Goal: Task Accomplishment & Management: Use online tool/utility

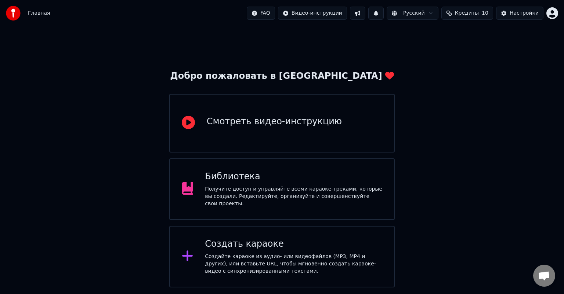
click at [267, 248] on div "Создать караоке Создайте караоке из аудио- или видеофайлов (MP3, MP4 и других),…" at bounding box center [293, 257] width 177 height 37
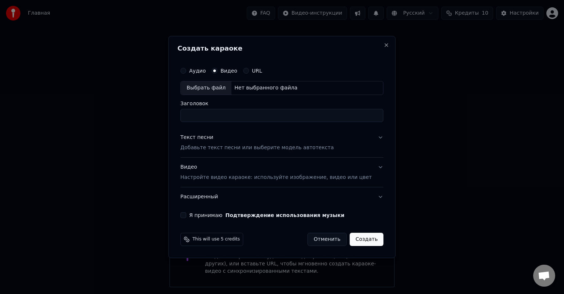
click at [217, 86] on div "Выбрать файл" at bounding box center [206, 88] width 51 height 13
click at [200, 166] on div "Видео Настройте видео караоке: используйте изображение, видео или цвет" at bounding box center [275, 173] width 191 height 18
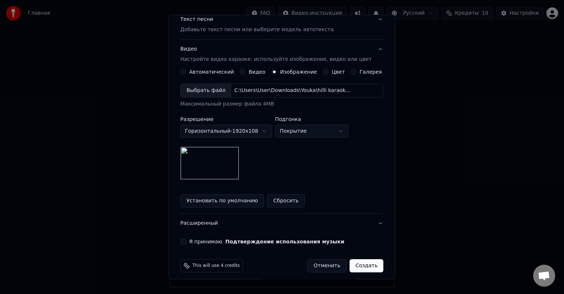
scroll to position [101, 0]
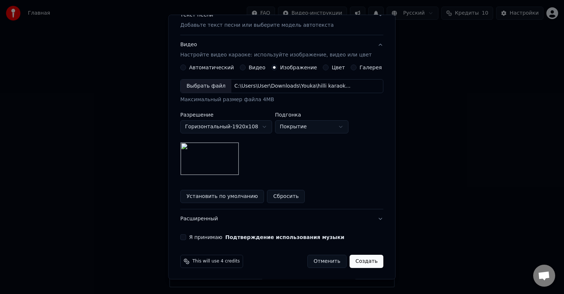
click at [186, 238] on button "Я принимаю Подтверждение использования музыки" at bounding box center [183, 238] width 6 height 6
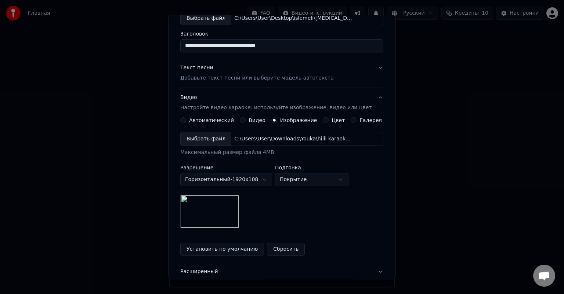
scroll to position [0, 0]
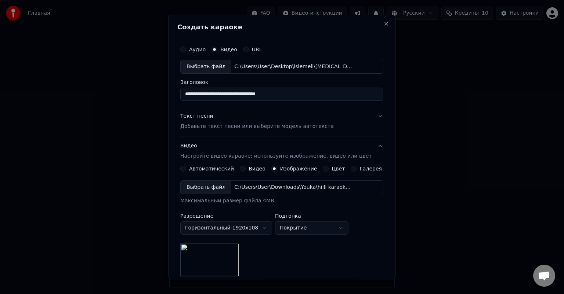
drag, startPoint x: 296, startPoint y: 97, endPoint x: 265, endPoint y: 98, distance: 30.9
click at [265, 98] on input "**********" at bounding box center [281, 94] width 203 height 13
type input "**********"
click at [209, 125] on p "Добавьте текст песни или выберите модель автотекста" at bounding box center [256, 126] width 153 height 7
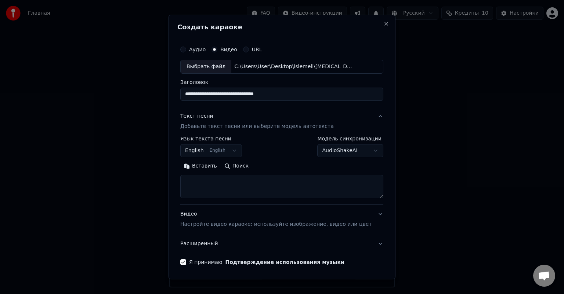
select select
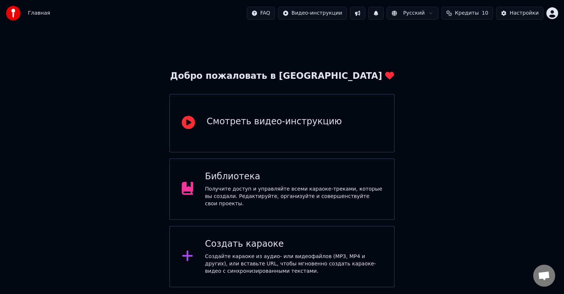
click at [271, 243] on div "Создать караоке" at bounding box center [293, 245] width 177 height 12
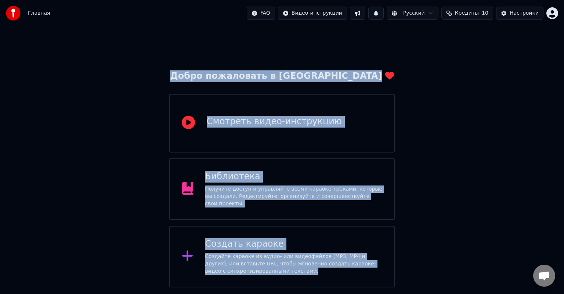
click at [271, 243] on body "Главная FAQ Видео-инструкции Русский Кредиты 10 Настройки Добро пожаловать в Yo…" at bounding box center [282, 144] width 564 height 288
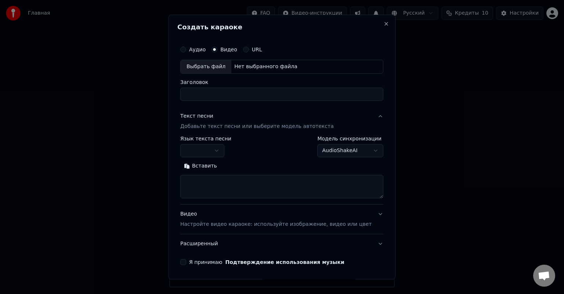
click at [229, 68] on div "Выбрать файл" at bounding box center [206, 66] width 51 height 13
drag, startPoint x: 305, startPoint y: 94, endPoint x: 269, endPoint y: 95, distance: 35.6
click at [269, 95] on input "**********" at bounding box center [281, 94] width 203 height 13
drag, startPoint x: 301, startPoint y: 97, endPoint x: 269, endPoint y: 95, distance: 32.0
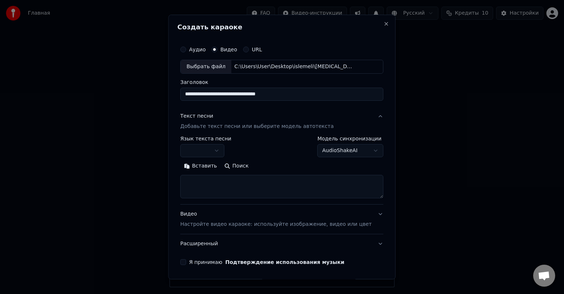
click at [269, 95] on input "**********" at bounding box center [281, 94] width 203 height 13
type input "**********"
click at [186, 260] on button "Я принимаю Подтверждение использования музыки" at bounding box center [183, 263] width 6 height 6
click at [221, 186] on textarea at bounding box center [281, 186] width 203 height 23
paste textarea "**********"
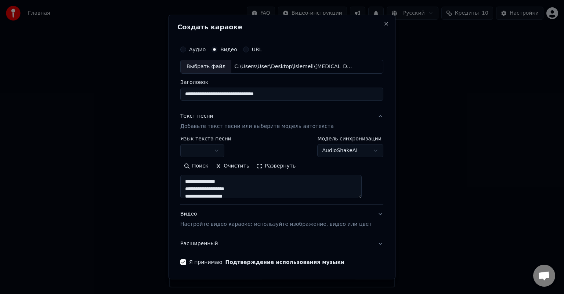
drag, startPoint x: 190, startPoint y: 180, endPoint x: 191, endPoint y: 165, distance: 14.7
click at [191, 165] on div "Поиск Очистить Развернуть" at bounding box center [281, 179] width 203 height 38
type textarea "**********"
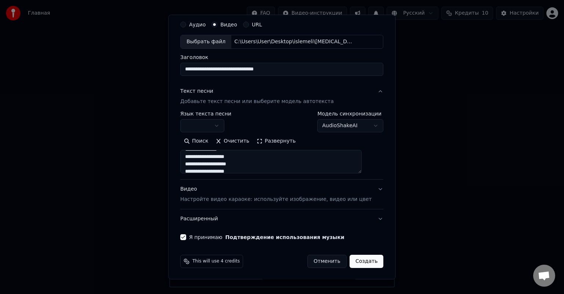
click at [352, 261] on button "Создать" at bounding box center [367, 261] width 34 height 13
select select
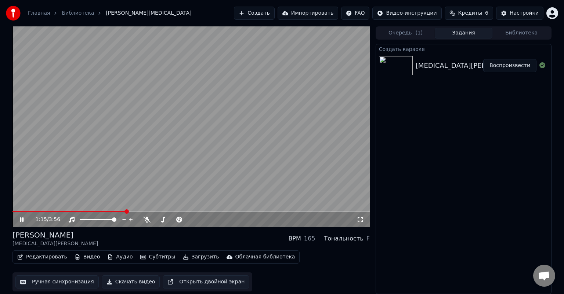
click at [20, 218] on icon at bounding box center [22, 220] width 4 height 4
click at [22, 217] on icon at bounding box center [26, 220] width 17 height 6
click at [165, 211] on span at bounding box center [190, 211] width 357 height 1
click at [178, 209] on video at bounding box center [190, 126] width 357 height 201
click at [178, 211] on video at bounding box center [190, 126] width 357 height 201
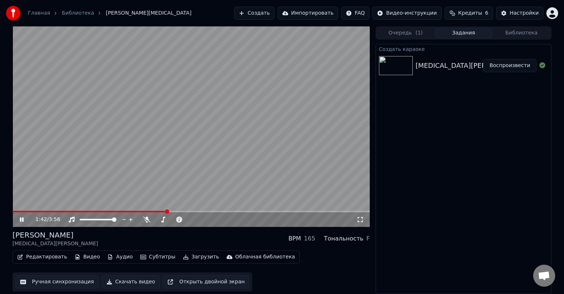
click at [178, 211] on span at bounding box center [190, 211] width 357 height 1
click at [174, 212] on span at bounding box center [92, 211] width 161 height 1
click at [23, 218] on icon at bounding box center [26, 220] width 17 height 6
click at [26, 222] on icon at bounding box center [26, 220] width 17 height 6
click at [226, 211] on span at bounding box center [119, 211] width 214 height 1
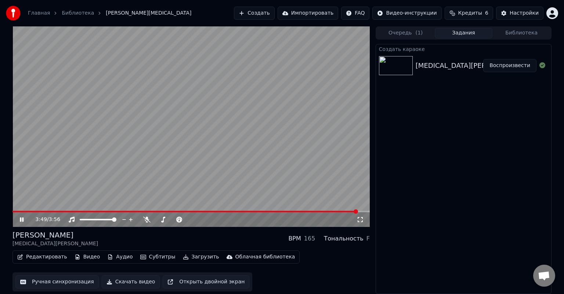
click at [357, 213] on span at bounding box center [184, 211] width 345 height 1
click at [25, 211] on video at bounding box center [190, 126] width 357 height 201
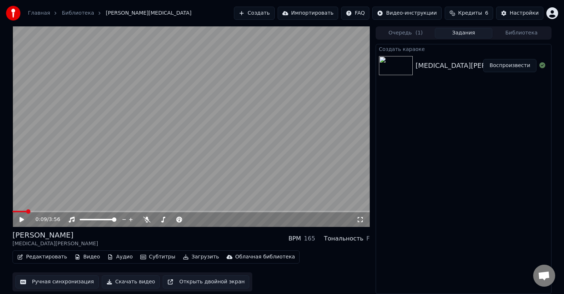
click at [26, 211] on span at bounding box center [19, 211] width 14 height 1
click at [44, 213] on span at bounding box center [190, 211] width 357 height 1
click at [25, 217] on icon at bounding box center [26, 220] width 17 height 6
click at [84, 211] on video at bounding box center [190, 126] width 357 height 201
click at [86, 211] on span at bounding box center [190, 211] width 357 height 1
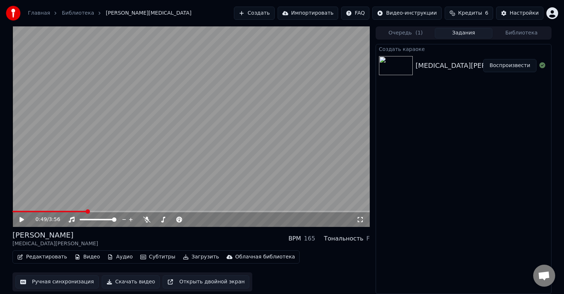
click at [22, 218] on icon at bounding box center [26, 220] width 17 height 6
click at [95, 211] on span at bounding box center [190, 211] width 357 height 1
click at [103, 211] on icon at bounding box center [104, 211] width 5 height 5
click at [108, 213] on div "0:56 / 3:56" at bounding box center [190, 220] width 357 height 15
click at [112, 210] on video at bounding box center [190, 126] width 357 height 201
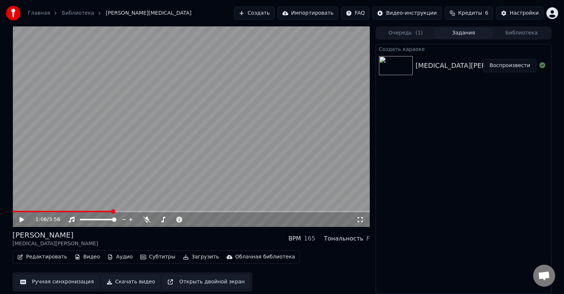
click at [111, 211] on span at bounding box center [190, 211] width 357 height 1
click at [22, 219] on icon at bounding box center [21, 219] width 4 height 5
click at [119, 213] on span at bounding box center [190, 211] width 357 height 1
click at [131, 212] on span at bounding box center [190, 211] width 357 height 1
click at [121, 211] on span at bounding box center [72, 211] width 120 height 1
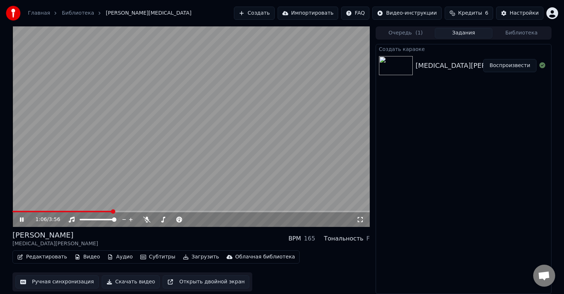
click at [111, 211] on span at bounding box center [61, 211] width 99 height 1
click at [109, 211] on span at bounding box center [60, 211] width 97 height 1
click at [104, 211] on span at bounding box center [58, 211] width 92 height 1
click at [75, 211] on span at bounding box center [125, 211] width 226 height 1
click at [70, 211] on span at bounding box center [44, 211] width 65 height 1
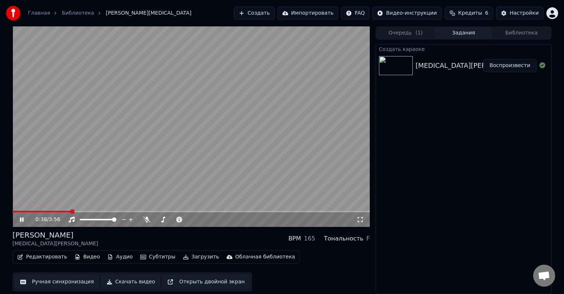
click at [64, 210] on video at bounding box center [190, 126] width 357 height 201
click at [63, 211] on span at bounding box center [41, 211] width 59 height 1
click at [21, 220] on icon at bounding box center [21, 219] width 4 height 5
click at [58, 211] on span at bounding box center [34, 211] width 45 height 1
click at [51, 213] on span at bounding box center [35, 211] width 47 height 1
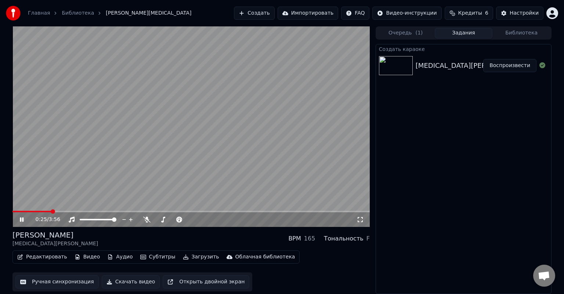
click at [62, 213] on span at bounding box center [190, 211] width 357 height 1
click at [49, 212] on span at bounding box center [30, 211] width 36 height 1
click at [47, 212] on span at bounding box center [31, 211] width 39 height 1
click at [43, 212] on span at bounding box center [27, 211] width 30 height 1
click at [47, 212] on span at bounding box center [29, 211] width 35 height 1
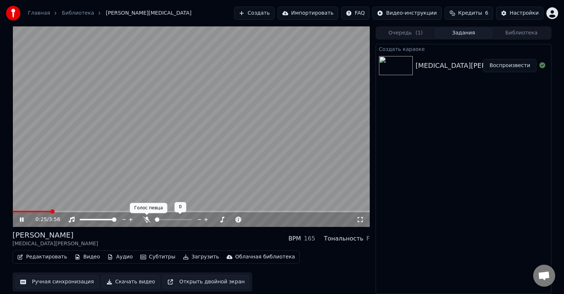
click at [148, 221] on icon at bounding box center [146, 220] width 7 height 6
click at [22, 219] on icon at bounding box center [26, 220] width 17 height 6
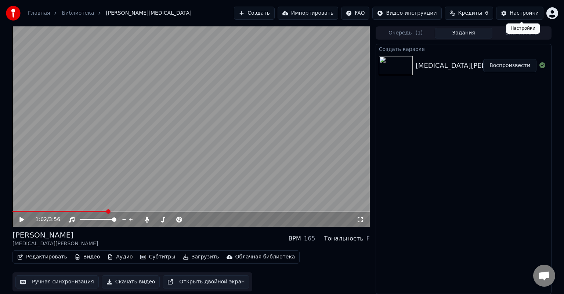
click at [516, 13] on div "Настройки" at bounding box center [524, 13] width 29 height 7
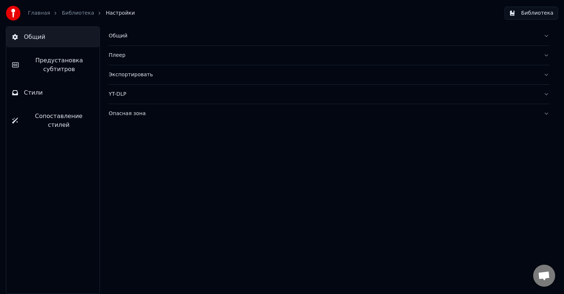
click at [42, 67] on span "Предустановка субтитров" at bounding box center [59, 65] width 69 height 18
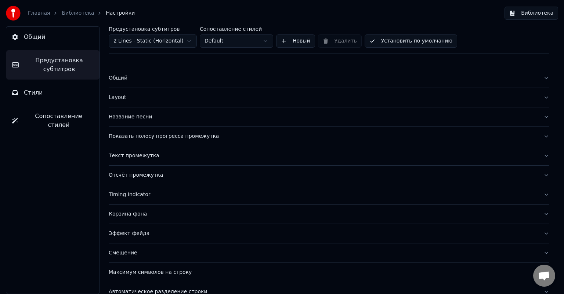
click at [123, 77] on div "Общий" at bounding box center [323, 78] width 429 height 7
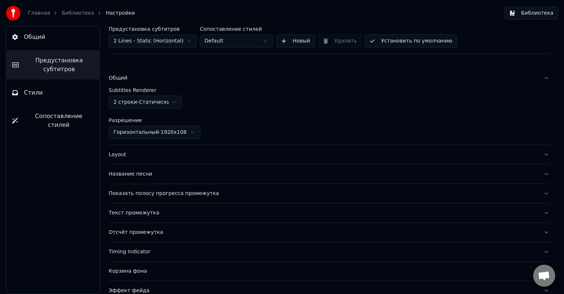
click at [117, 156] on div "Layout" at bounding box center [323, 154] width 429 height 7
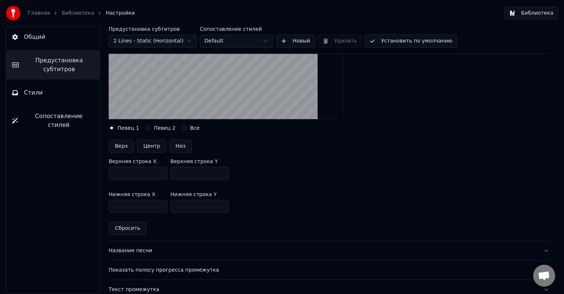
scroll to position [184, 0]
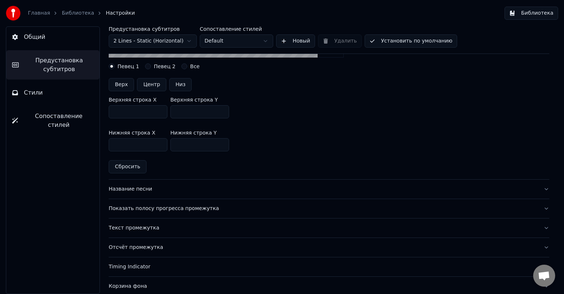
click at [129, 190] on div "Название песни" at bounding box center [323, 189] width 429 height 7
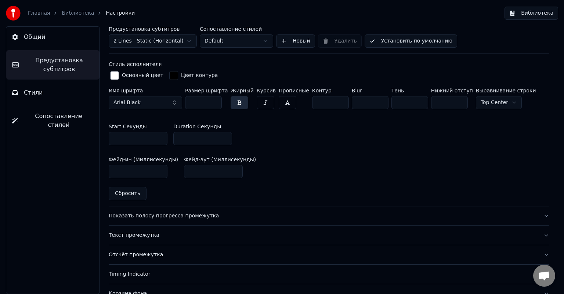
scroll to position [330, 0]
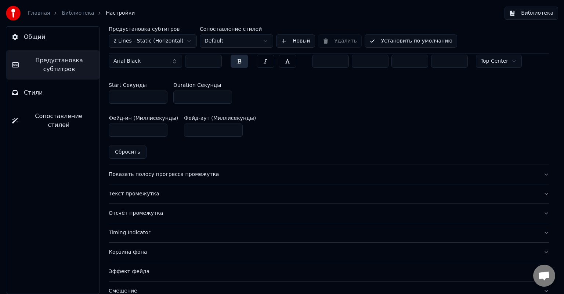
click at [147, 172] on div "Показать полосу прогресса промежутка" at bounding box center [323, 174] width 429 height 7
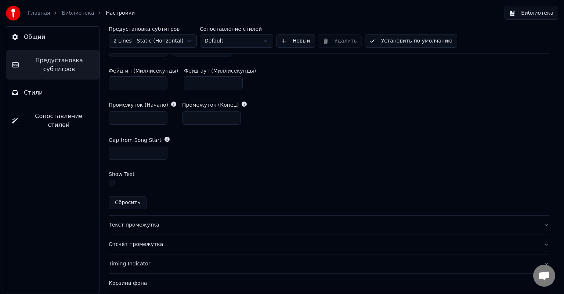
scroll to position [404, 0]
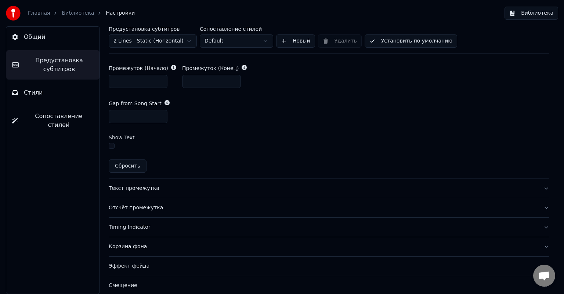
click at [138, 191] on button "Текст промежутка" at bounding box center [329, 188] width 441 height 19
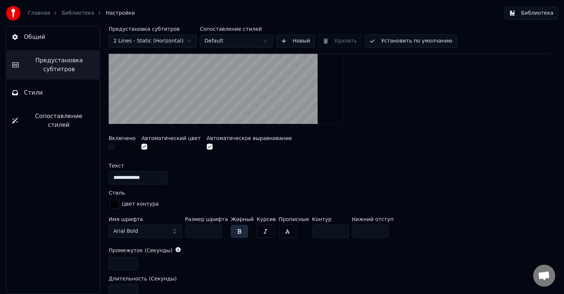
scroll to position [209, 0]
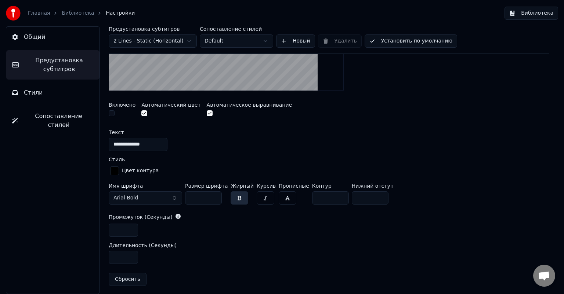
click at [119, 228] on input "*" at bounding box center [123, 230] width 29 height 13
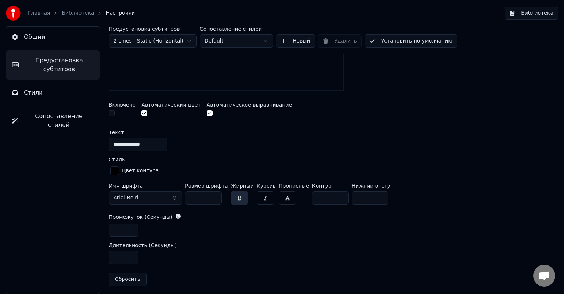
click at [130, 231] on input "*" at bounding box center [123, 230] width 29 height 13
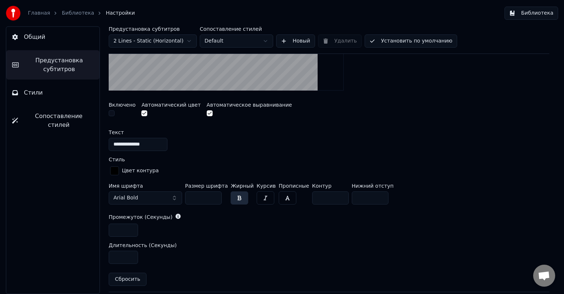
click at [131, 231] on input "*" at bounding box center [123, 230] width 29 height 13
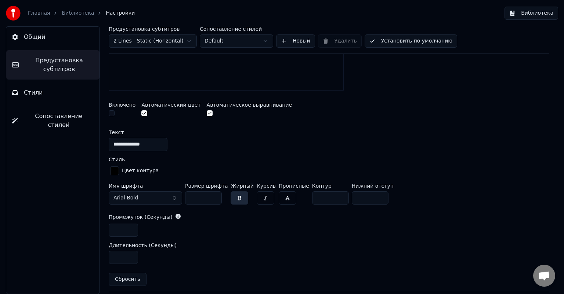
click at [131, 231] on input "*" at bounding box center [123, 230] width 29 height 13
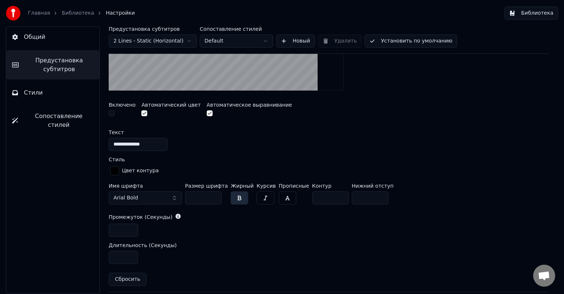
click at [131, 227] on input "*" at bounding box center [123, 230] width 29 height 13
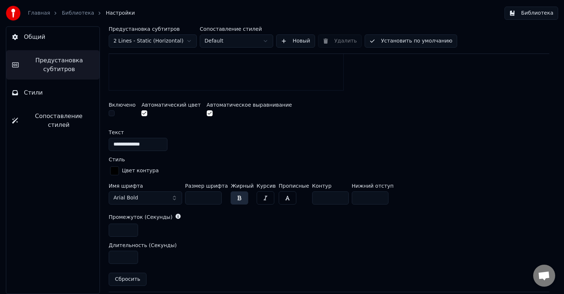
click at [131, 228] on input "*" at bounding box center [123, 230] width 29 height 13
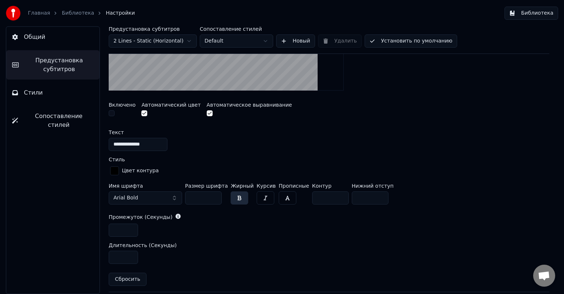
click at [131, 228] on input "*" at bounding box center [123, 230] width 29 height 13
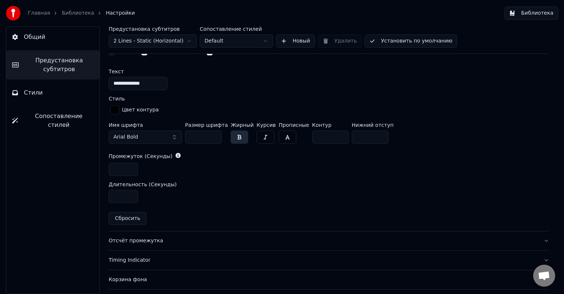
scroll to position [282, 0]
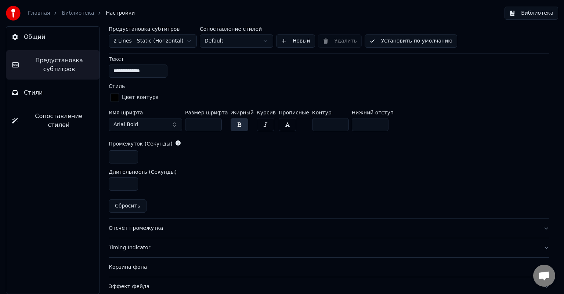
click at [130, 204] on button "Сбросить" at bounding box center [128, 206] width 38 height 13
click at [133, 206] on button "Сбросить" at bounding box center [128, 206] width 38 height 13
drag, startPoint x: 125, startPoint y: 155, endPoint x: 110, endPoint y: 154, distance: 15.1
click at [110, 154] on input "*" at bounding box center [123, 157] width 29 height 13
click at [131, 156] on input "*" at bounding box center [123, 157] width 29 height 13
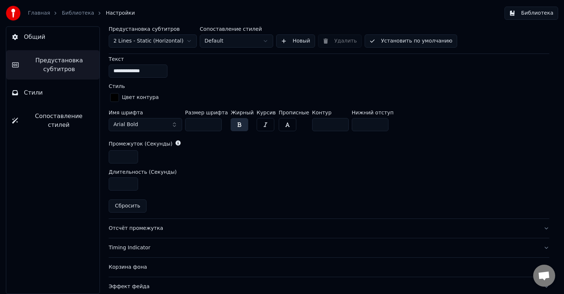
click at [131, 156] on input "*" at bounding box center [123, 157] width 29 height 13
click at [126, 206] on button "Сбросить" at bounding box center [128, 206] width 38 height 13
type input "*"
click at [135, 228] on div "Отсчёт промежутка" at bounding box center [323, 228] width 429 height 7
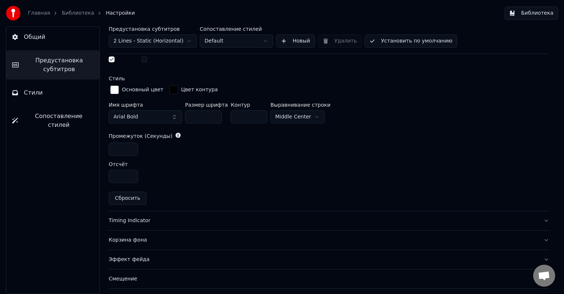
click at [132, 220] on div "Timing Indicator" at bounding box center [323, 220] width 429 height 7
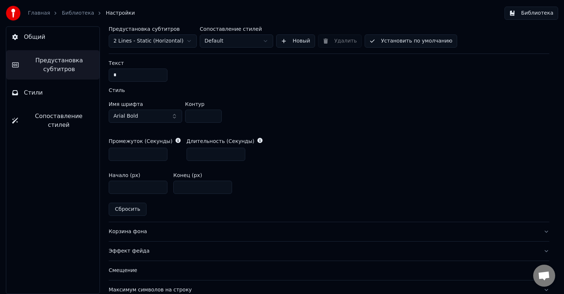
scroll to position [319, 0]
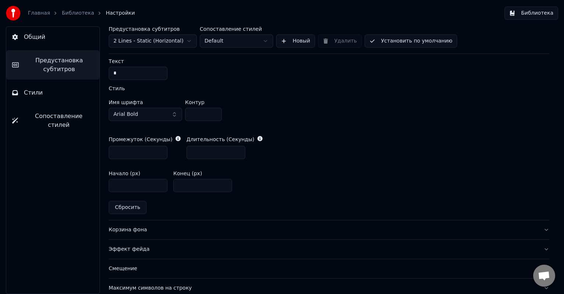
click at [132, 209] on button "Сбросить" at bounding box center [128, 207] width 38 height 13
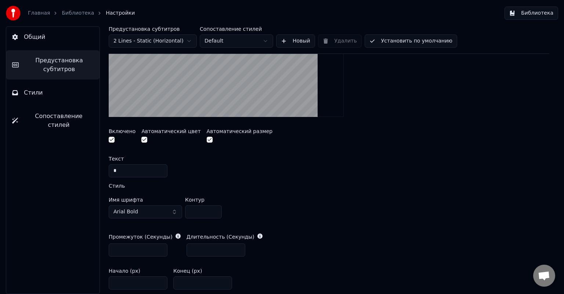
scroll to position [209, 0]
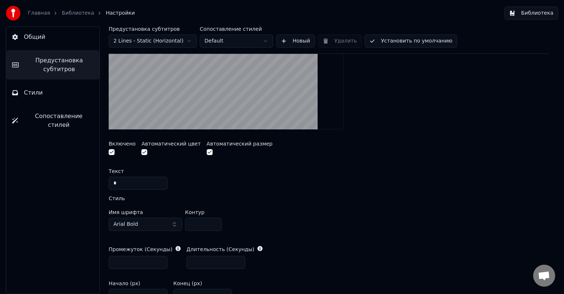
click at [128, 257] on input "*" at bounding box center [138, 262] width 59 height 13
click at [160, 264] on input "*" at bounding box center [138, 262] width 59 height 13
click at [160, 260] on input "*" at bounding box center [138, 262] width 59 height 13
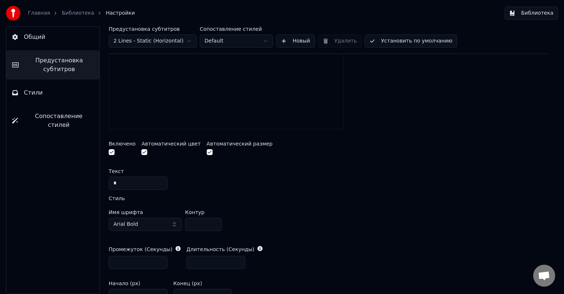
click at [160, 263] on input "*" at bounding box center [138, 262] width 59 height 13
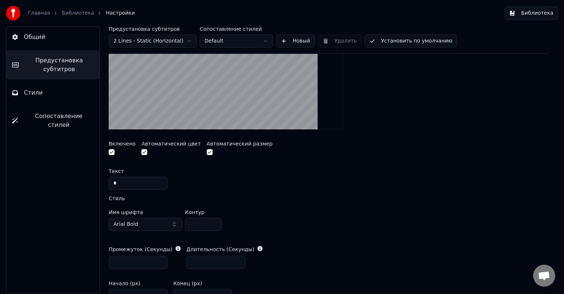
click at [160, 263] on input "*" at bounding box center [138, 262] width 59 height 13
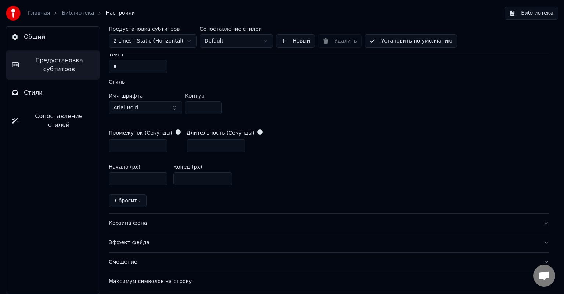
scroll to position [282, 0]
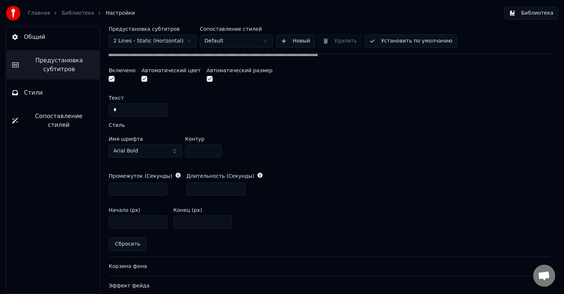
click at [128, 245] on button "Сбросить" at bounding box center [128, 244] width 38 height 13
type input "*"
click at [159, 188] on input "*" at bounding box center [138, 189] width 59 height 13
click at [390, 41] on button "Установить по умолчанию" at bounding box center [411, 41] width 93 height 13
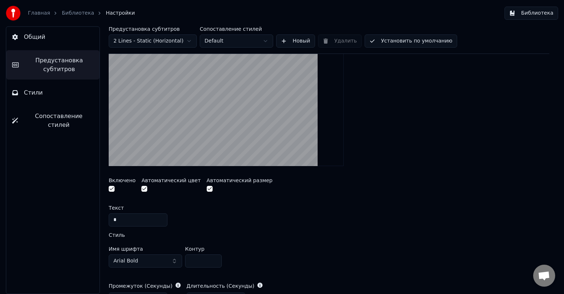
click at [75, 12] on link "Библиотека" at bounding box center [78, 13] width 32 height 7
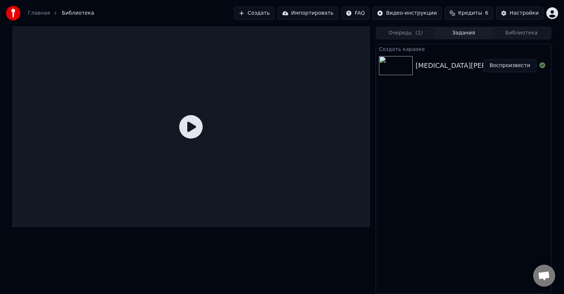
click at [522, 66] on button "Воспроизвести" at bounding box center [509, 65] width 53 height 13
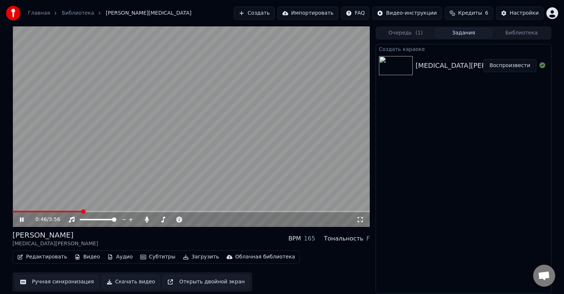
click at [82, 212] on span at bounding box center [190, 211] width 357 height 1
click at [104, 211] on span at bounding box center [58, 211] width 92 height 1
click at [23, 220] on icon at bounding box center [22, 220] width 4 height 4
click at [517, 14] on div "Настройки" at bounding box center [524, 13] width 29 height 7
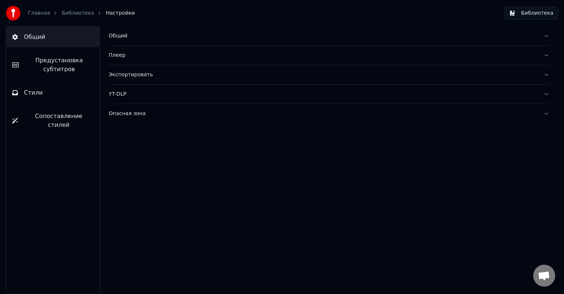
click at [57, 64] on span "Предустановка субтитров" at bounding box center [59, 65] width 69 height 18
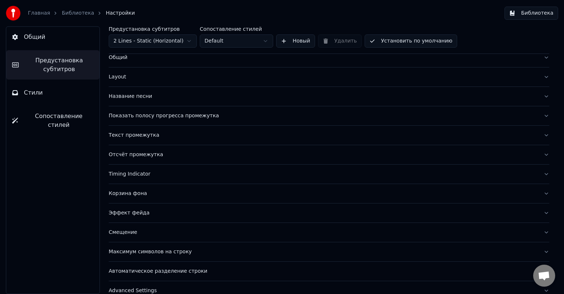
scroll to position [32, 0]
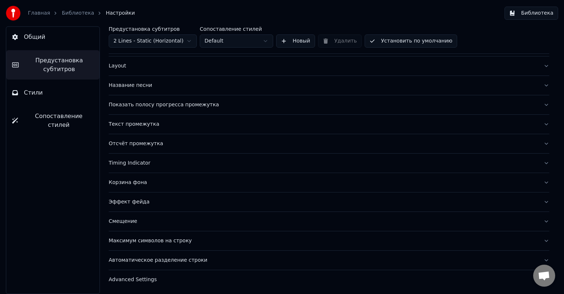
click at [134, 202] on div "Эффект фейда" at bounding box center [323, 202] width 429 height 7
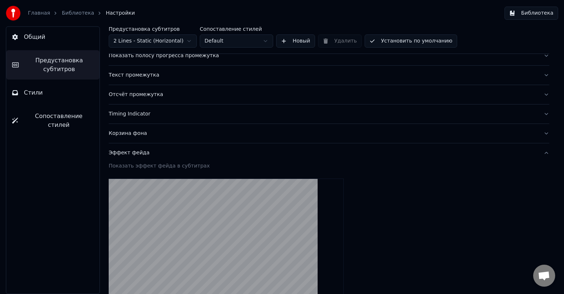
scroll to position [68, 0]
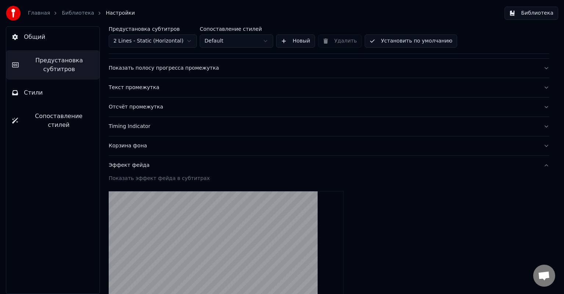
click at [131, 147] on div "Корзина фона" at bounding box center [323, 145] width 429 height 7
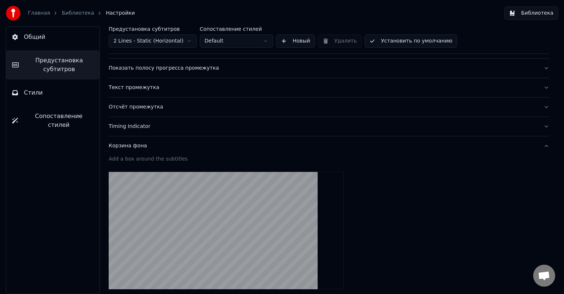
click at [137, 124] on div "Timing Indicator" at bounding box center [323, 126] width 429 height 7
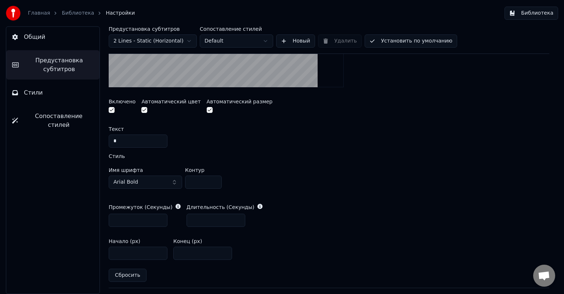
scroll to position [252, 0]
type input "*"
click at [160, 217] on input "*" at bounding box center [138, 219] width 59 height 13
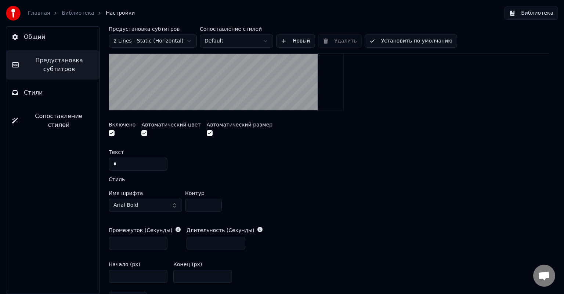
scroll to position [215, 0]
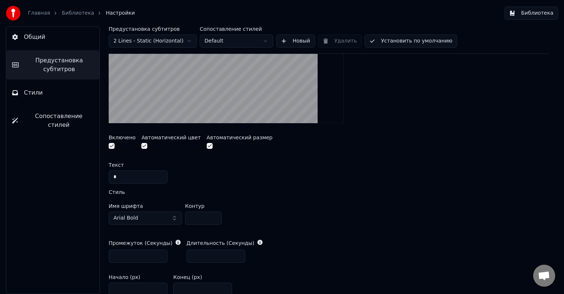
click at [118, 191] on label "Стиль" at bounding box center [117, 192] width 16 height 5
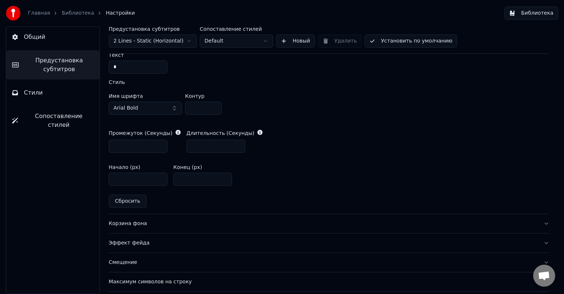
scroll to position [289, 0]
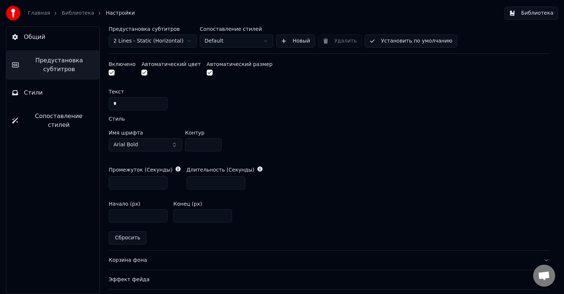
click at [127, 238] on button "Сбросить" at bounding box center [128, 238] width 38 height 13
click at [397, 37] on button "Установить по умолчанию" at bounding box center [411, 41] width 93 height 13
click at [130, 261] on div "Корзина фона" at bounding box center [323, 260] width 429 height 7
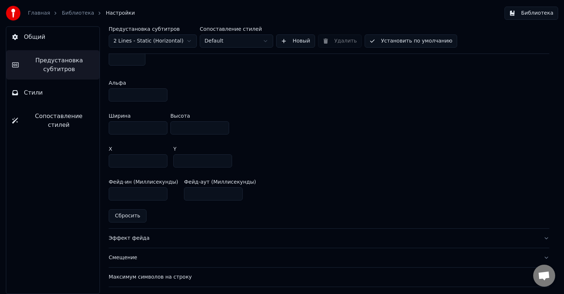
scroll to position [440, 0]
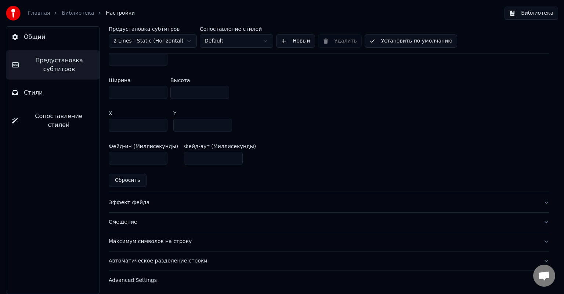
click at [134, 202] on div "Эффект фейда" at bounding box center [323, 202] width 429 height 7
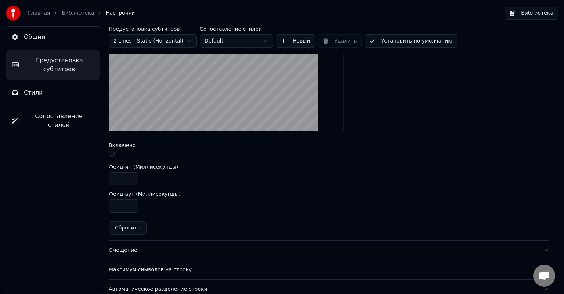
scroll to position [275, 0]
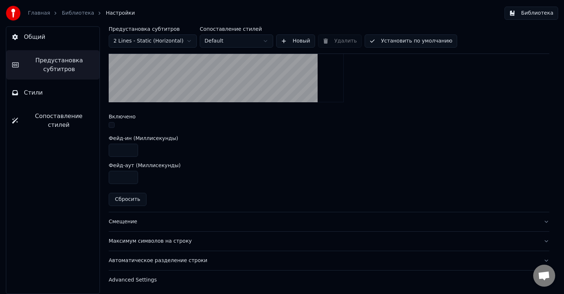
click at [130, 218] on div "Смещение" at bounding box center [323, 221] width 429 height 7
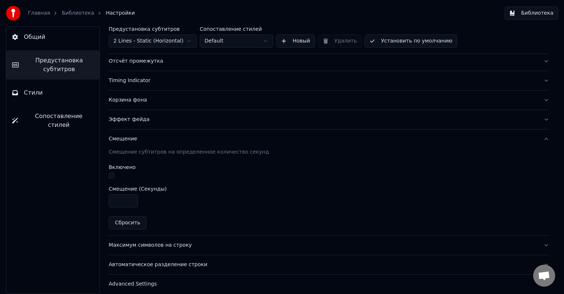
scroll to position [118, 0]
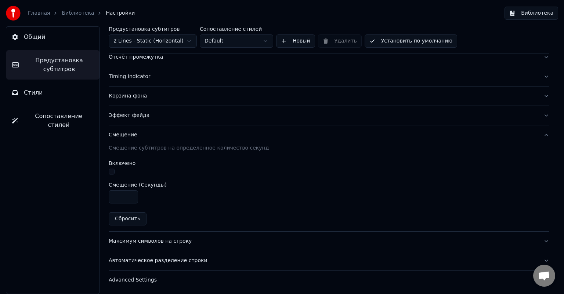
click at [157, 239] on div "Максимум символов на строку" at bounding box center [323, 241] width 429 height 7
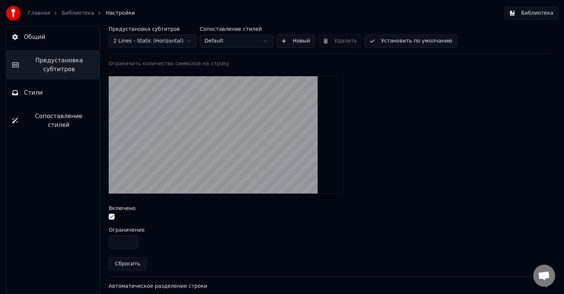
scroll to position [248, 0]
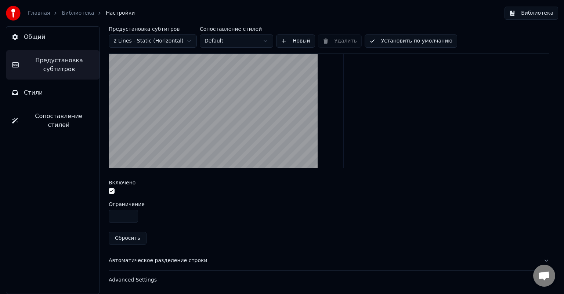
click at [167, 260] on div "Автоматическое разделение строки" at bounding box center [323, 260] width 429 height 7
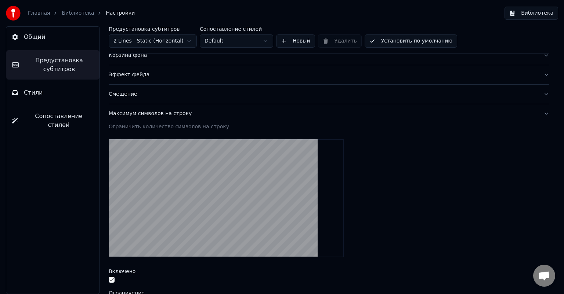
scroll to position [118, 0]
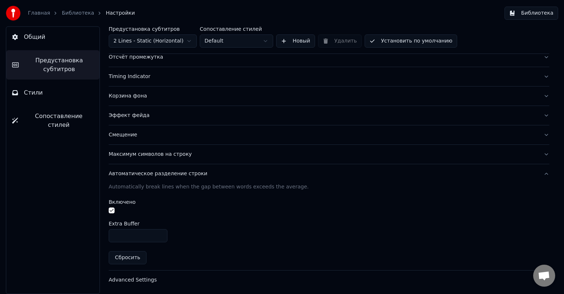
click at [129, 279] on div "Advanced Settings" at bounding box center [323, 280] width 429 height 7
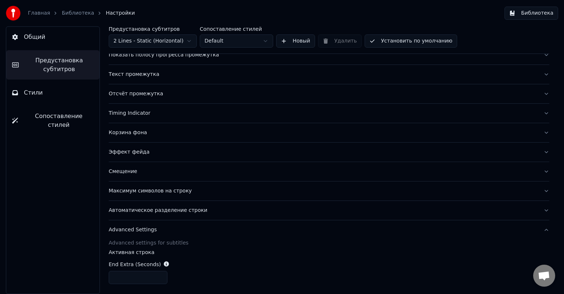
scroll to position [0, 0]
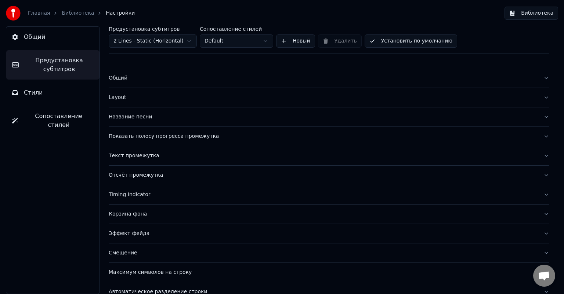
click at [75, 14] on link "Библиотека" at bounding box center [78, 13] width 32 height 7
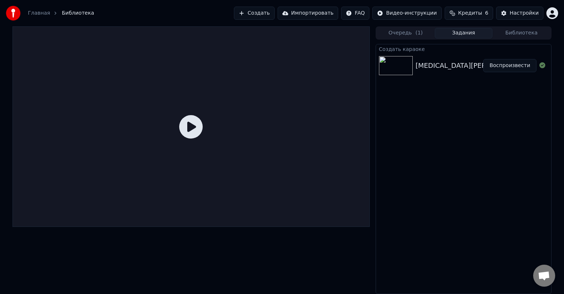
click at [503, 65] on button "Воспроизвести" at bounding box center [509, 65] width 53 height 13
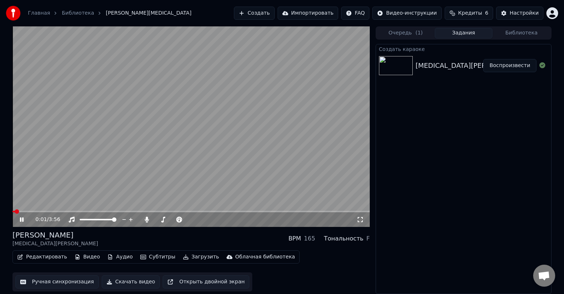
click at [62, 211] on span at bounding box center [190, 211] width 357 height 1
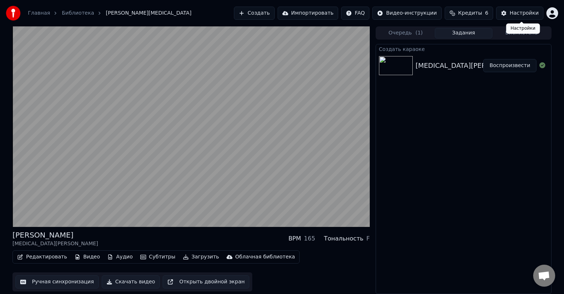
click at [521, 16] on div "Настройки" at bounding box center [524, 13] width 29 height 7
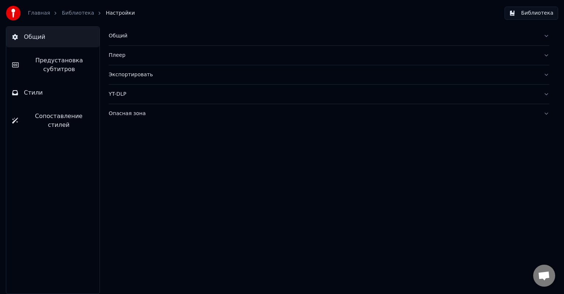
click at [55, 66] on span "Предустановка субтитров" at bounding box center [59, 65] width 69 height 18
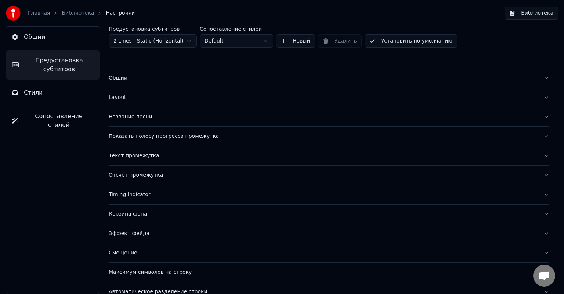
click at [131, 196] on div "Timing Indicator" at bounding box center [323, 194] width 429 height 7
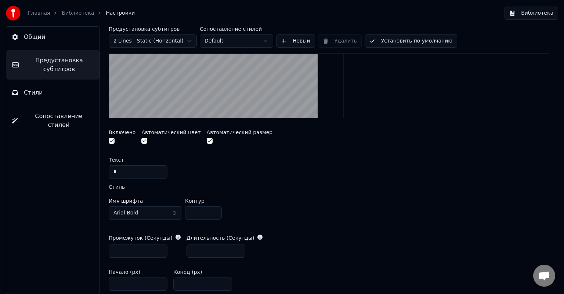
scroll to position [257, 0]
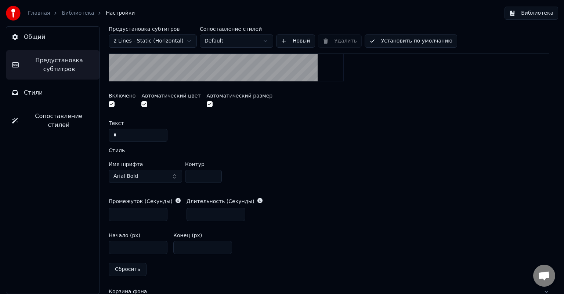
drag, startPoint x: 126, startPoint y: 214, endPoint x: 100, endPoint y: 214, distance: 26.4
click at [100, 214] on div "Предустановка субтитров 2 Lines - Static (Horizontal) Сопоставление стилей Defa…" at bounding box center [329, 160] width 470 height 268
type input "***"
click at [399, 43] on button "Установить по умолчанию" at bounding box center [411, 41] width 93 height 13
click at [41, 43] on button "Общий" at bounding box center [52, 37] width 93 height 21
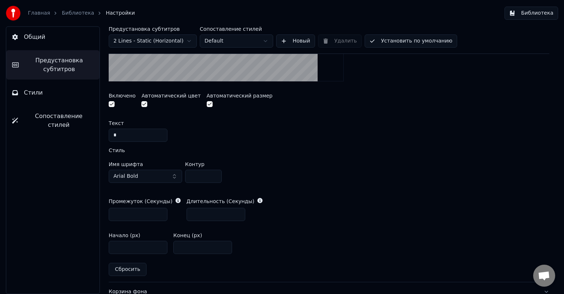
scroll to position [0, 0]
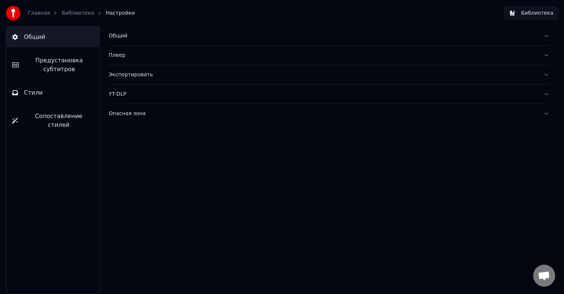
click at [43, 63] on span "Предустановка субтитров" at bounding box center [59, 65] width 69 height 18
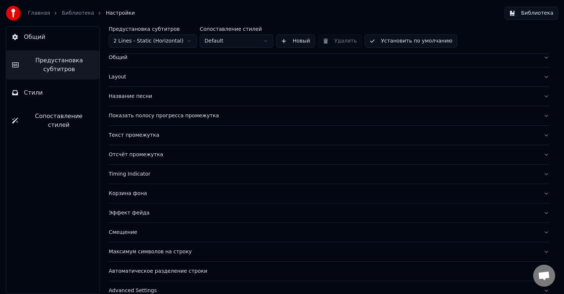
scroll to position [32, 0]
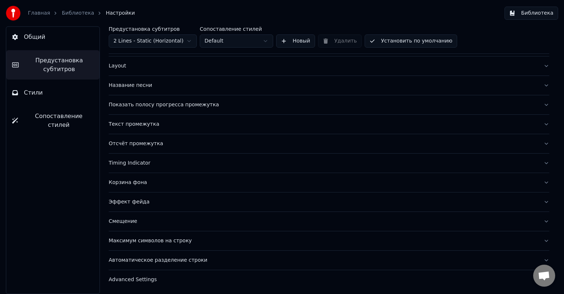
click at [132, 161] on div "Timing Indicator" at bounding box center [323, 163] width 429 height 7
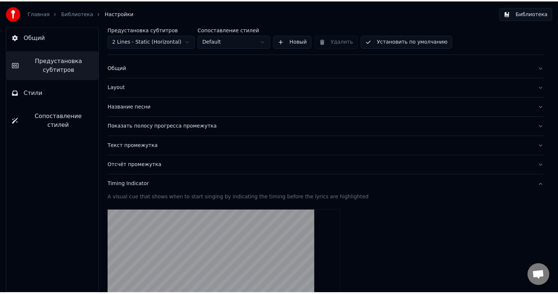
scroll to position [0, 0]
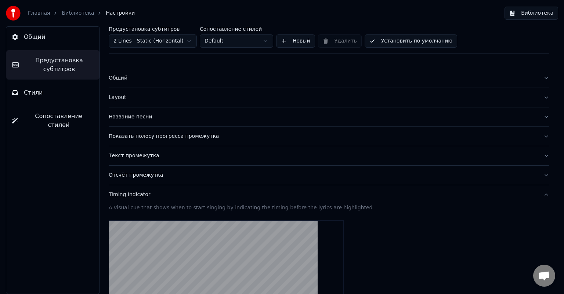
click at [527, 13] on button "Библиотека" at bounding box center [531, 13] width 54 height 13
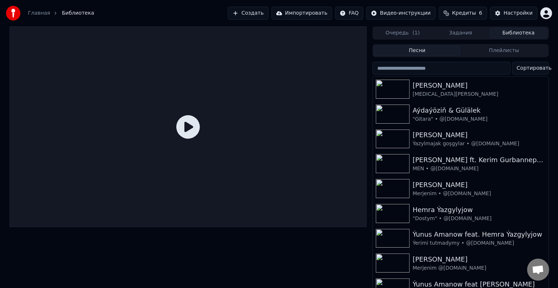
click at [193, 125] on icon at bounding box center [187, 126] width 23 height 23
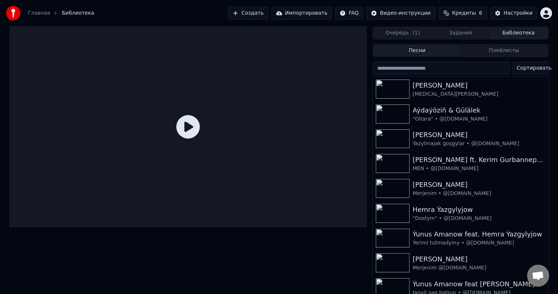
click at [507, 49] on button "Плейлисты" at bounding box center [503, 51] width 87 height 11
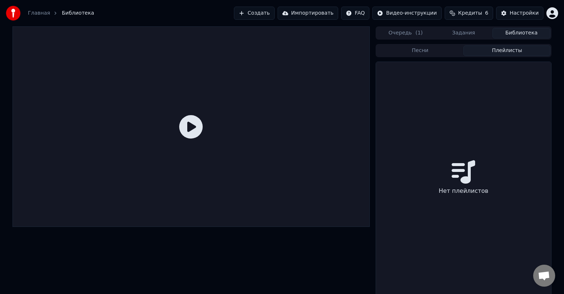
click at [466, 29] on button "Задания" at bounding box center [464, 33] width 58 height 11
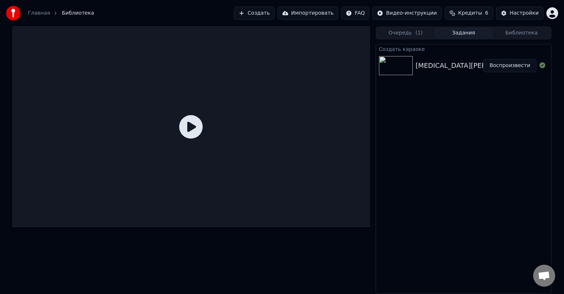
click at [506, 65] on button "Воспроизвести" at bounding box center [509, 65] width 53 height 13
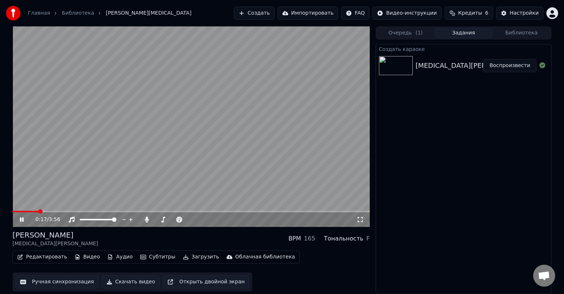
click at [68, 211] on span at bounding box center [190, 211] width 357 height 1
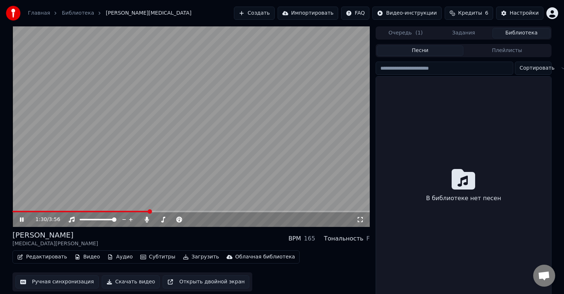
click at [533, 33] on button "Библиотека" at bounding box center [521, 33] width 58 height 11
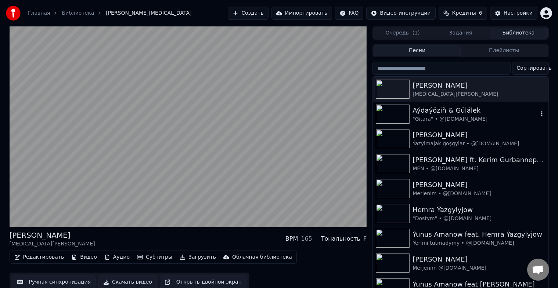
click at [399, 112] on img at bounding box center [393, 114] width 34 height 19
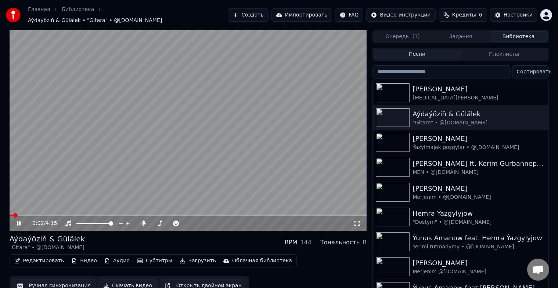
click at [56, 215] on span at bounding box center [188, 215] width 357 height 1
click at [144, 221] on icon at bounding box center [144, 224] width 4 height 6
click at [144, 221] on icon at bounding box center [143, 224] width 7 height 6
click at [223, 215] on span at bounding box center [188, 215] width 357 height 1
click at [234, 215] on span at bounding box center [188, 215] width 357 height 1
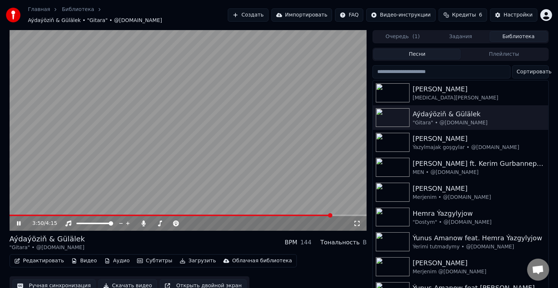
click at [17, 221] on icon at bounding box center [19, 223] width 4 height 4
click at [397, 87] on img at bounding box center [393, 92] width 34 height 19
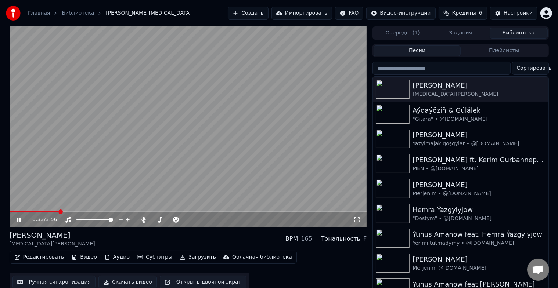
click at [59, 212] on span at bounding box center [188, 211] width 357 height 1
click at [56, 211] on span at bounding box center [37, 211] width 54 height 1
click at [47, 211] on span at bounding box center [34, 211] width 48 height 1
click at [157, 213] on span at bounding box center [188, 211] width 357 height 1
click at [169, 212] on span at bounding box center [188, 211] width 357 height 1
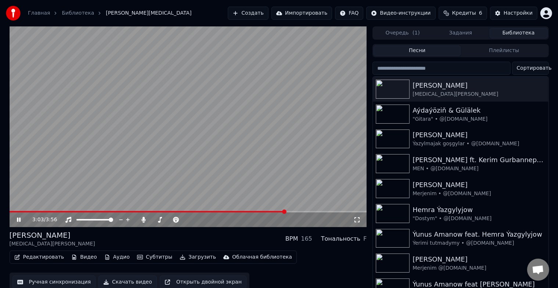
click at [285, 212] on span at bounding box center [188, 211] width 357 height 1
click at [49, 257] on button "Редактировать" at bounding box center [39, 257] width 56 height 10
click at [56, 282] on button "Ручная синхронизация" at bounding box center [53, 282] width 83 height 13
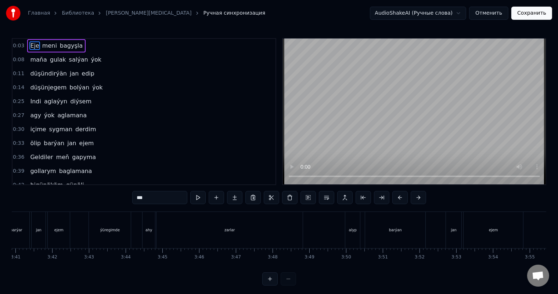
scroll to position [0, 8032]
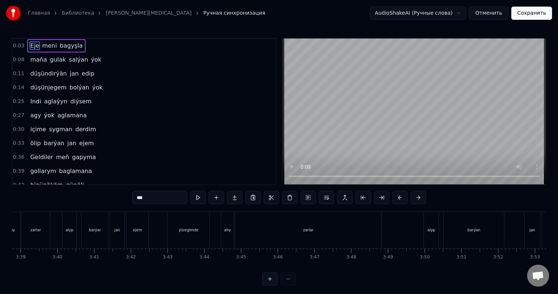
click at [99, 228] on div "barýar" at bounding box center [95, 231] width 12 height 6
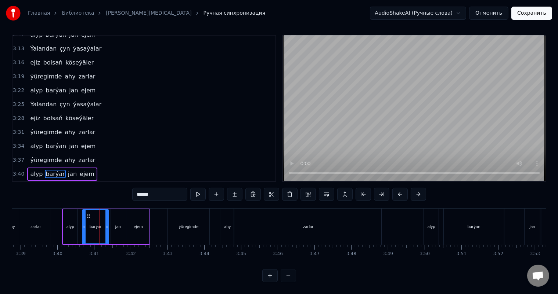
scroll to position [611, 0]
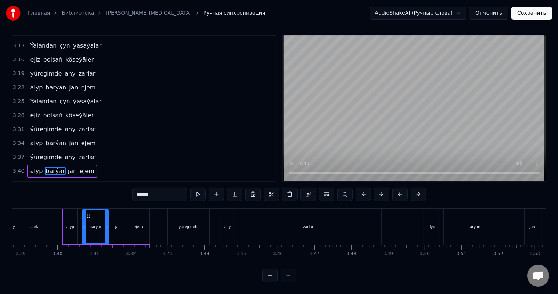
drag, startPoint x: 154, startPoint y: 193, endPoint x: 150, endPoint y: 193, distance: 4.4
click at [150, 193] on input "******" at bounding box center [159, 194] width 55 height 13
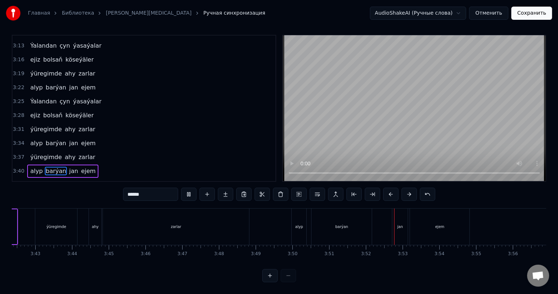
scroll to position [0, 8164]
click at [439, 218] on div "ejem" at bounding box center [439, 227] width 59 height 36
type input "****"
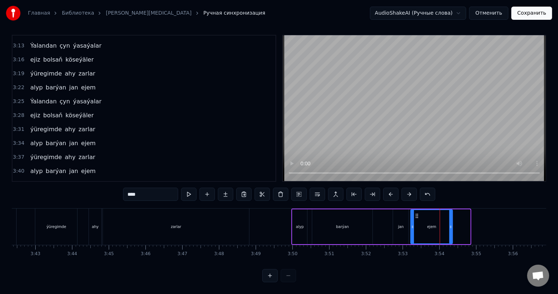
drag, startPoint x: 468, startPoint y: 219, endPoint x: 451, endPoint y: 220, distance: 17.6
click at [451, 224] on icon at bounding box center [450, 227] width 3 height 6
drag, startPoint x: 417, startPoint y: 209, endPoint x: 413, endPoint y: 208, distance: 4.1
click at [413, 213] on icon at bounding box center [413, 216] width 6 height 6
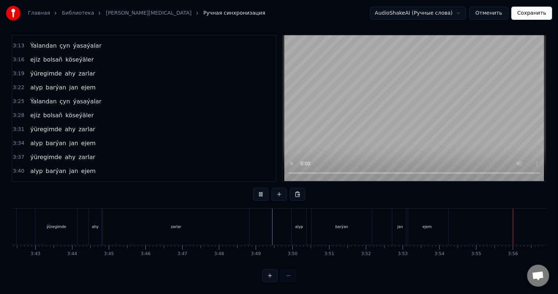
click at [536, 12] on button "Сохранить" at bounding box center [531, 13] width 41 height 13
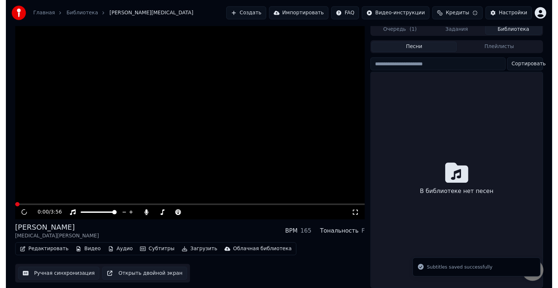
scroll to position [9, 0]
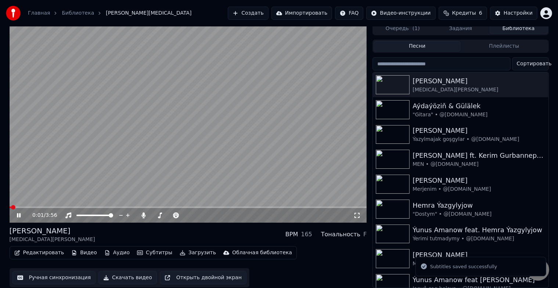
click at [46, 201] on video at bounding box center [188, 122] width 357 height 201
click at [48, 208] on div "0:01 / 3:56" at bounding box center [188, 215] width 357 height 15
click at [51, 207] on span at bounding box center [188, 207] width 357 height 1
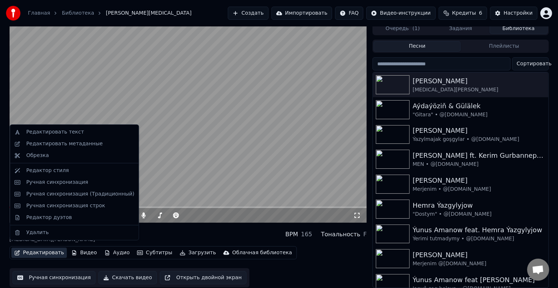
click at [43, 250] on button "Редактировать" at bounding box center [39, 253] width 56 height 10
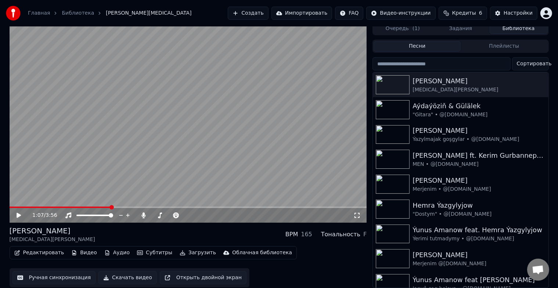
click at [51, 271] on button "Ручная синхронизация" at bounding box center [53, 277] width 83 height 13
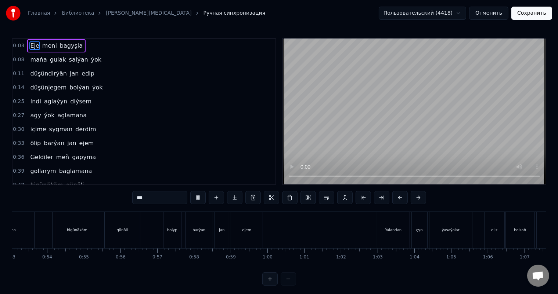
scroll to position [0, 1950]
click at [389, 229] on div "Ýalandan" at bounding box center [390, 231] width 17 height 6
type input "********"
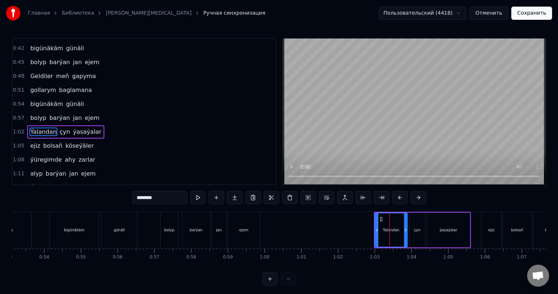
scroll to position [150, 0]
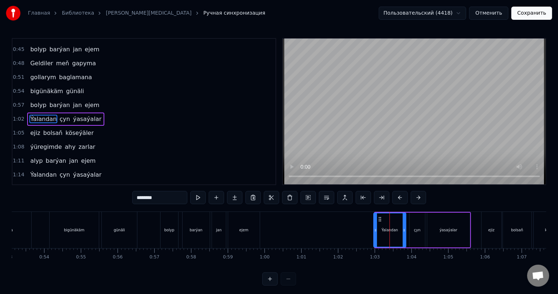
click at [378, 217] on icon at bounding box center [380, 220] width 6 height 6
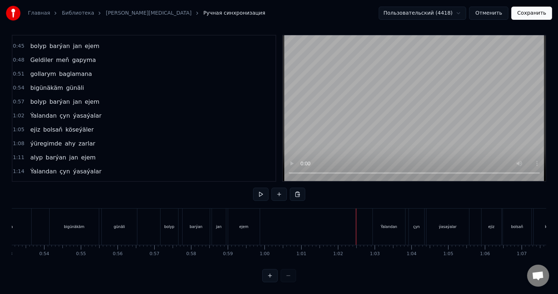
scroll to position [10, 0]
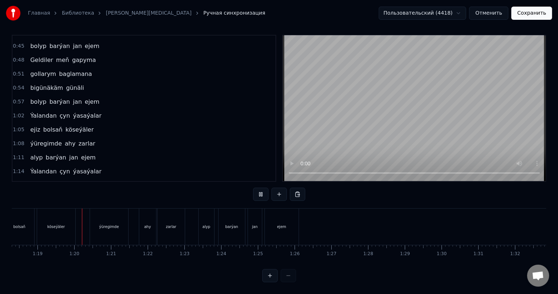
scroll to position [0, 2884]
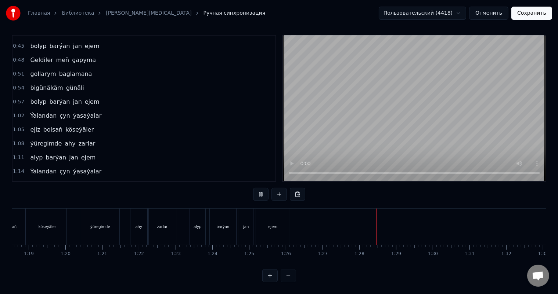
click at [534, 12] on button "Сохранить" at bounding box center [531, 13] width 41 height 13
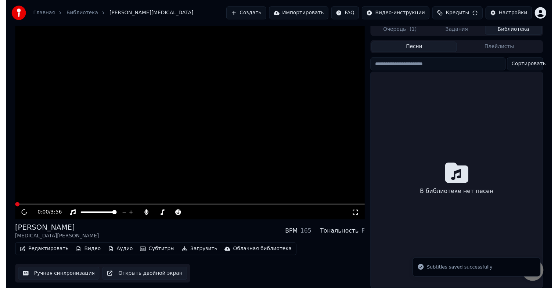
scroll to position [9, 0]
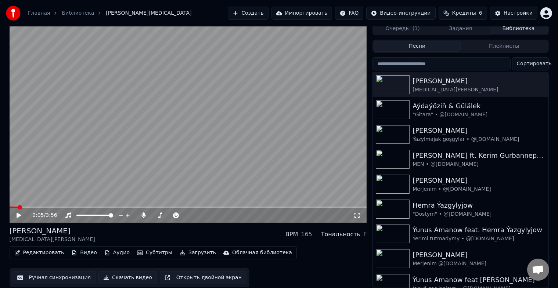
click at [122, 272] on button "Скачать видео" at bounding box center [127, 277] width 58 height 13
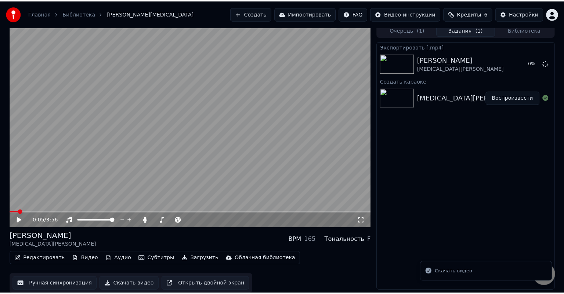
scroll to position [0, 0]
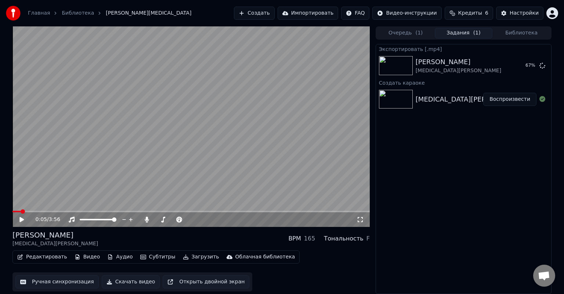
click at [53, 212] on span at bounding box center [190, 211] width 357 height 1
click at [22, 221] on icon at bounding box center [21, 219] width 4 height 5
click at [68, 211] on span at bounding box center [190, 211] width 357 height 1
click at [82, 211] on span at bounding box center [190, 211] width 357 height 1
click at [93, 212] on span at bounding box center [190, 211] width 357 height 1
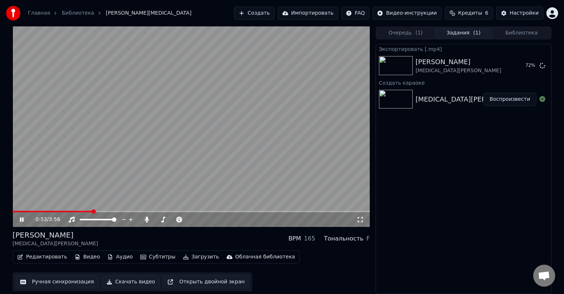
click at [62, 211] on span at bounding box center [52, 211] width 80 height 1
click at [50, 213] on div "0:33 / 3:56" at bounding box center [190, 220] width 357 height 15
click at [49, 211] on span at bounding box center [37, 211] width 51 height 1
click at [46, 211] on span at bounding box center [28, 211] width 33 height 1
click at [41, 211] on span at bounding box center [28, 211] width 33 height 1
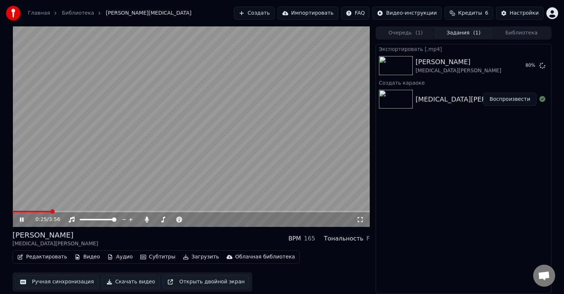
click at [22, 218] on icon at bounding box center [22, 220] width 4 height 4
click at [148, 218] on icon at bounding box center [146, 220] width 7 height 6
click at [24, 220] on icon at bounding box center [26, 220] width 17 height 6
click at [147, 219] on icon at bounding box center [146, 220] width 7 height 6
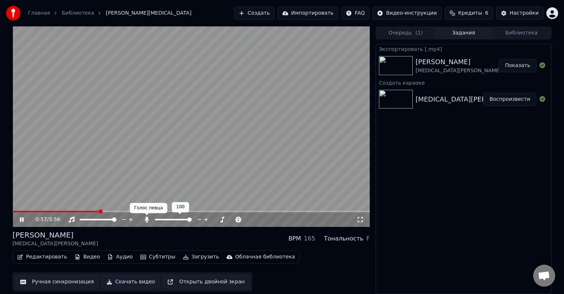
click at [148, 220] on icon at bounding box center [146, 220] width 7 height 6
click at [160, 219] on span at bounding box center [161, 220] width 4 height 4
click at [155, 220] on span at bounding box center [157, 220] width 4 height 4
click at [21, 219] on icon at bounding box center [26, 220] width 17 height 6
click at [173, 212] on span at bounding box center [92, 211] width 161 height 1
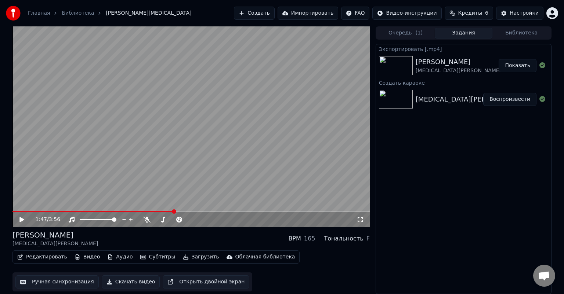
click at [23, 221] on icon at bounding box center [26, 220] width 17 height 6
click at [22, 221] on icon at bounding box center [22, 220] width 4 height 4
click at [19, 219] on icon at bounding box center [26, 220] width 17 height 6
click at [23, 217] on icon at bounding box center [26, 220] width 17 height 6
click at [19, 220] on icon at bounding box center [21, 219] width 4 height 5
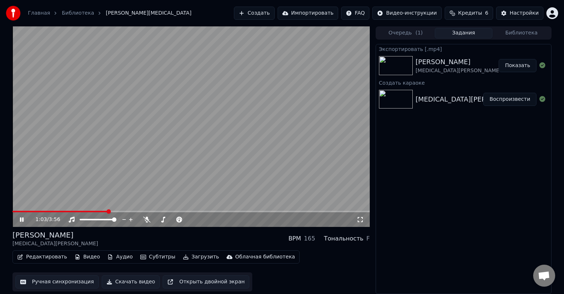
click at [108, 212] on span at bounding box center [59, 211] width 95 height 1
click at [66, 213] on span at bounding box center [39, 211] width 54 height 1
click at [22, 219] on icon at bounding box center [26, 220] width 17 height 6
